Goal: Task Accomplishment & Management: Complete application form

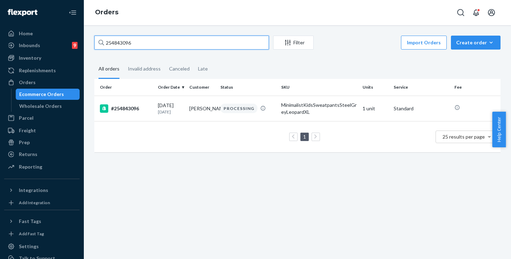
click at [159, 43] on input "254843096" at bounding box center [181, 43] width 175 height 14
drag, startPoint x: 160, startPoint y: 43, endPoint x: 58, endPoint y: 24, distance: 103.9
click at [59, 24] on div "Home Inbounds 9 Shipping Plans Problems 9 Inventory Products Replenishments Ord…" at bounding box center [255, 129] width 511 height 259
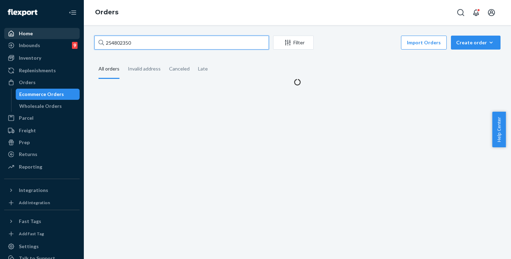
type input "254802350"
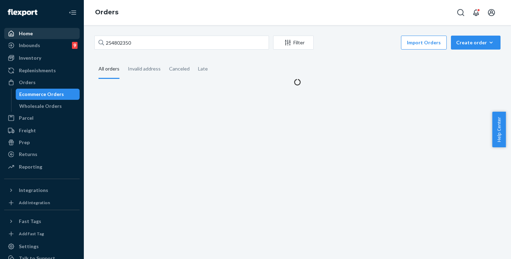
click at [16, 33] on div at bounding box center [13, 33] width 11 height 7
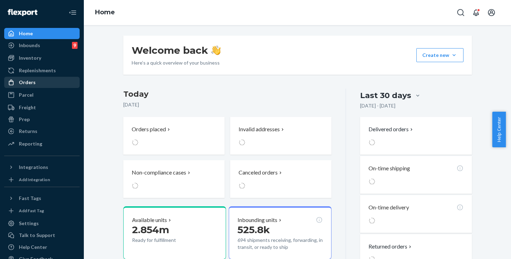
click at [23, 82] on div "Orders" at bounding box center [27, 82] width 17 height 7
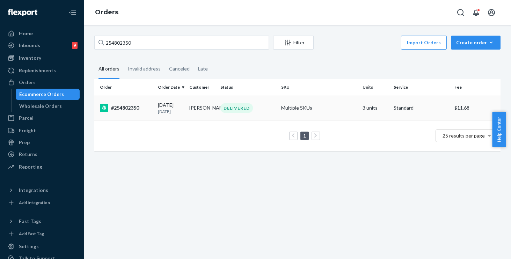
click at [265, 112] on div "DELIVERED" at bounding box center [248, 107] width 58 height 9
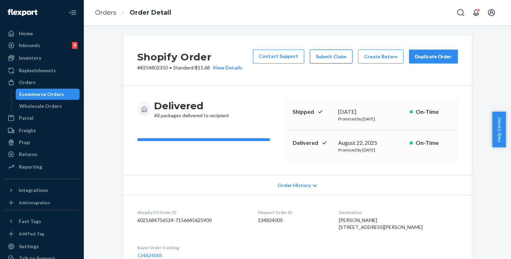
click at [335, 58] on button "Submit Claim" at bounding box center [331, 57] width 43 height 14
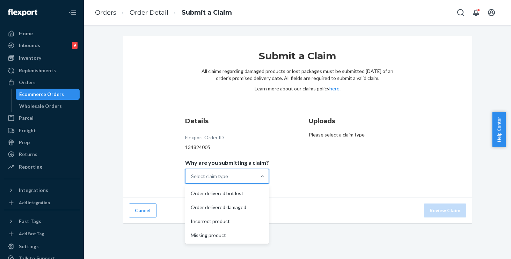
click at [221, 171] on div "Select claim type" at bounding box center [221, 177] width 71 height 14
click at [192, 173] on input "Why are you submitting a claim? option Order delivered but lost focused, 1 of 4…" at bounding box center [191, 176] width 1 height 7
click at [225, 198] on div "Order delivered but lost" at bounding box center [227, 194] width 81 height 14
click at [192, 180] on input "Why are you submitting a claim? option Order delivered but lost focused, 0 of 4…" at bounding box center [191, 176] width 1 height 7
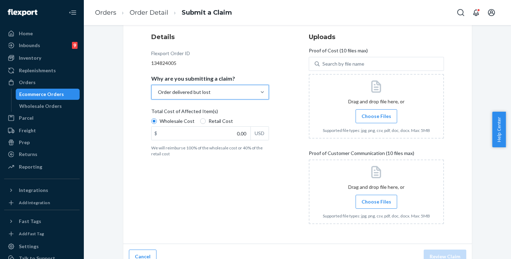
scroll to position [82, 0]
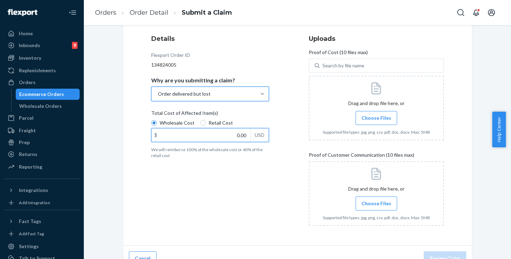
click at [210, 137] on input "0.00" at bounding box center [201, 135] width 99 height 13
type input "139.00"
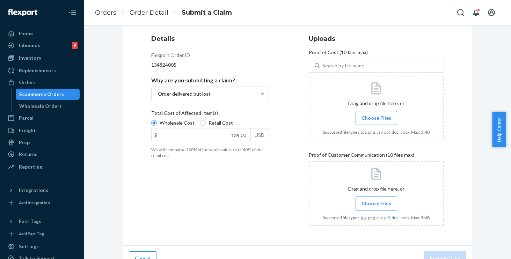
click at [379, 116] on span "Choose Files" at bounding box center [377, 118] width 30 height 7
click at [377, 116] on input "Choose Files" at bounding box center [376, 118] width 0 height 8
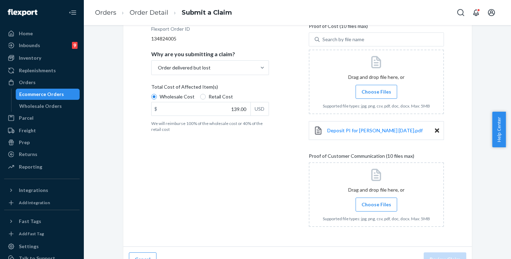
scroll to position [109, 0]
click at [372, 201] on span "Choose Files" at bounding box center [377, 204] width 30 height 7
click at [376, 201] on input "Choose Files" at bounding box center [376, 205] width 0 height 8
click at [375, 207] on span "Choose Files" at bounding box center [377, 204] width 30 height 7
click at [376, 207] on input "Choose Files" at bounding box center [376, 205] width 0 height 8
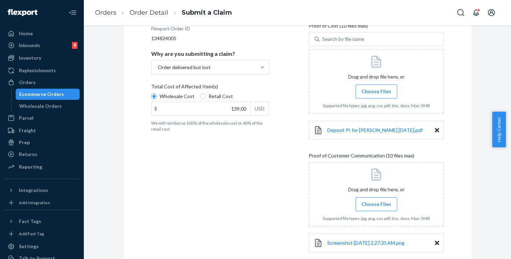
click at [373, 202] on span "Choose Files" at bounding box center [377, 204] width 30 height 7
click at [376, 202] on input "Choose Files" at bounding box center [376, 205] width 0 height 8
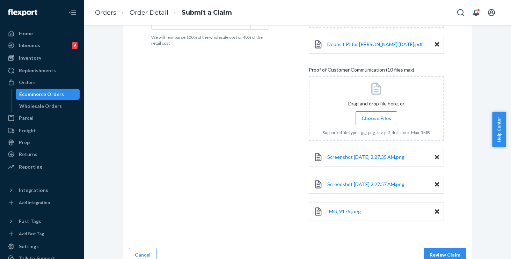
scroll to position [204, 0]
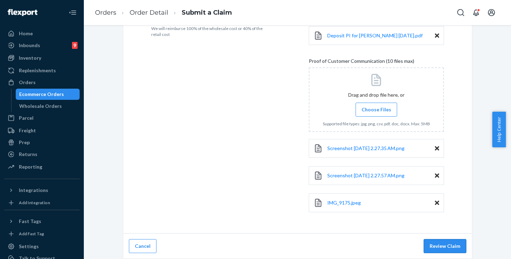
click at [444, 247] on button "Review Claim" at bounding box center [445, 246] width 43 height 14
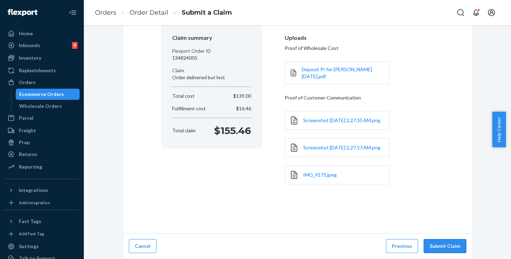
click at [439, 246] on button "Submit Claim" at bounding box center [445, 246] width 43 height 14
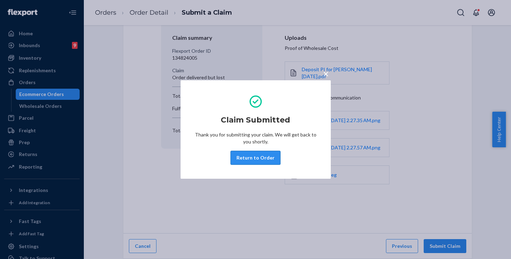
click at [254, 160] on button "Return to Order" at bounding box center [256, 158] width 50 height 14
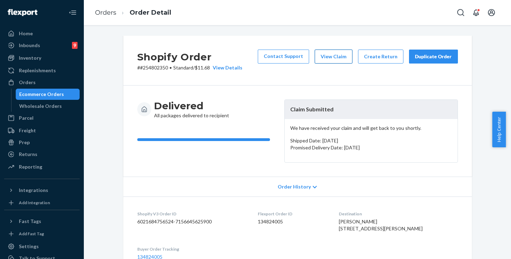
click at [335, 56] on button "View Claim" at bounding box center [334, 57] width 38 height 14
